Goal: Navigation & Orientation: Find specific page/section

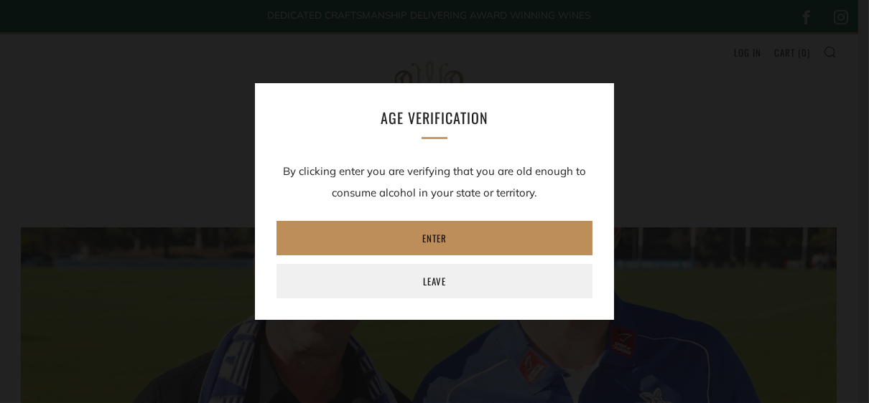
click at [430, 234] on link "Enter" at bounding box center [434, 238] width 316 height 34
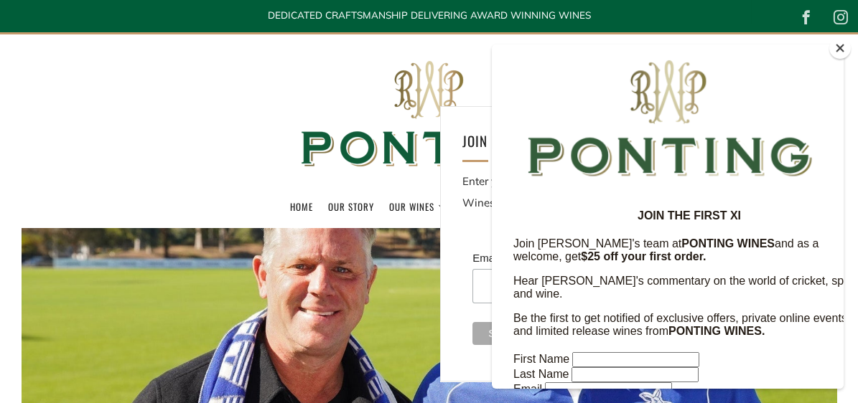
click at [841, 45] on button "Close" at bounding box center [840, 48] width 22 height 22
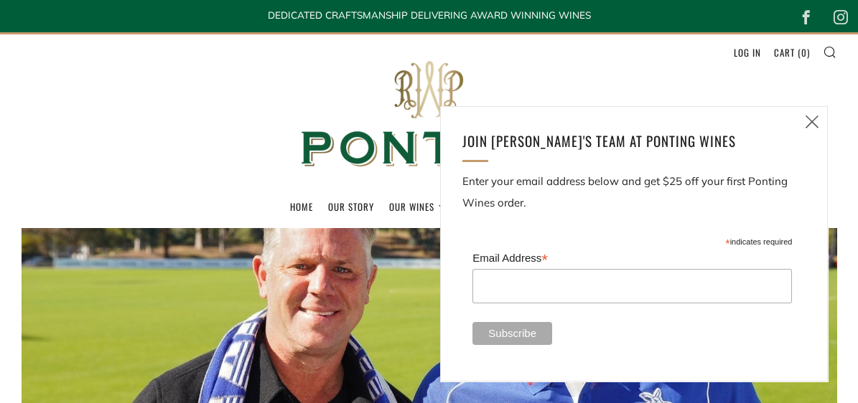
click at [813, 120] on icon at bounding box center [811, 122] width 17 height 18
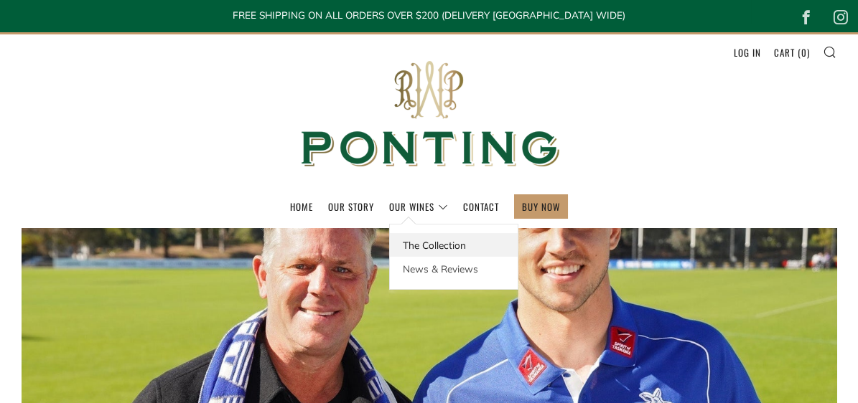
click at [426, 243] on link "The Collection" at bounding box center [454, 245] width 128 height 24
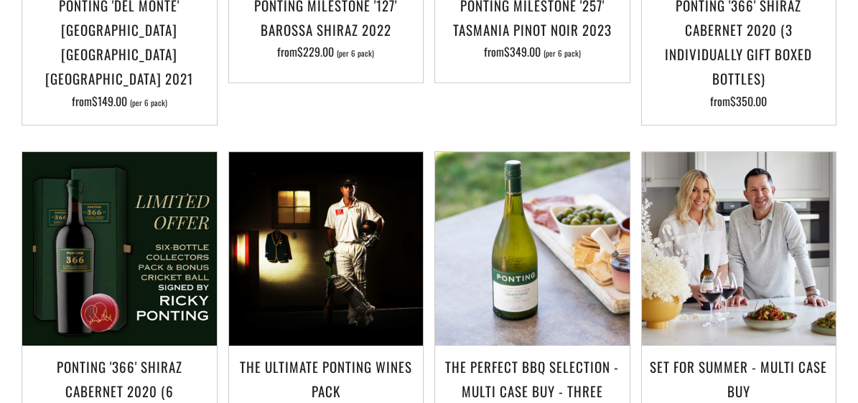
scroll to position [1363, 0]
